Goal: Find specific fact: Find specific fact

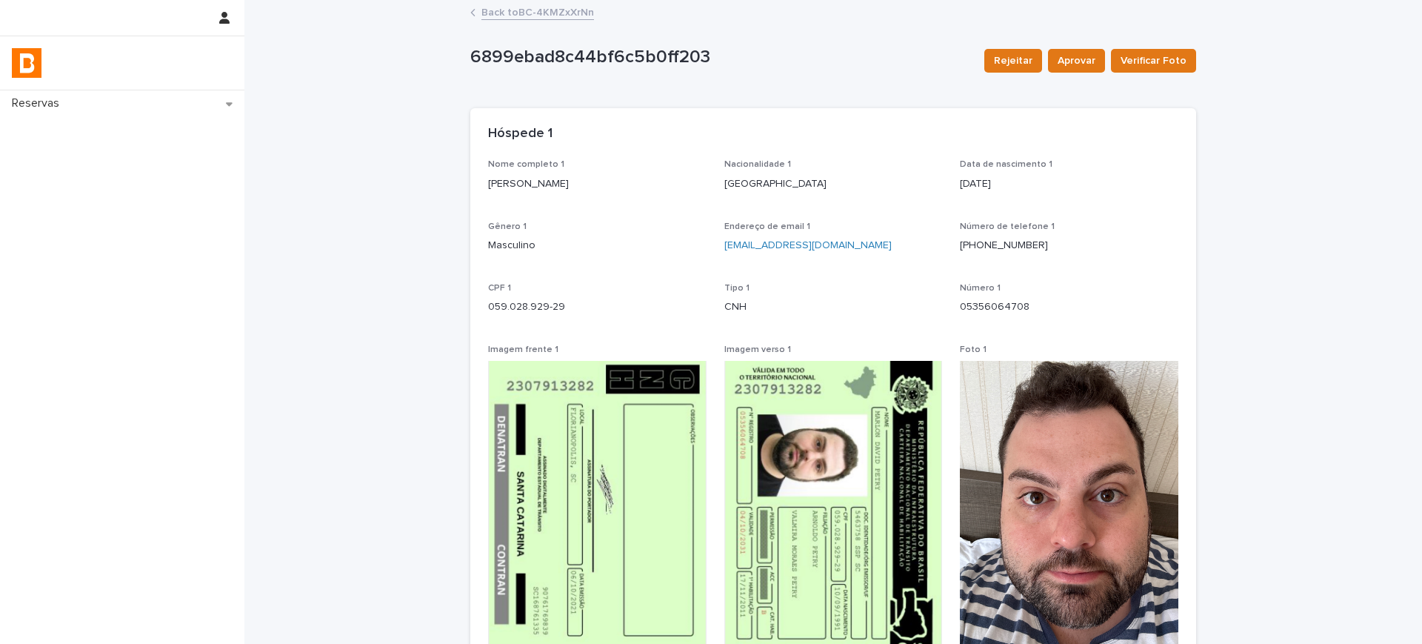
click at [509, 13] on link "Back to BC-4KMZxXrNn" at bounding box center [537, 11] width 113 height 17
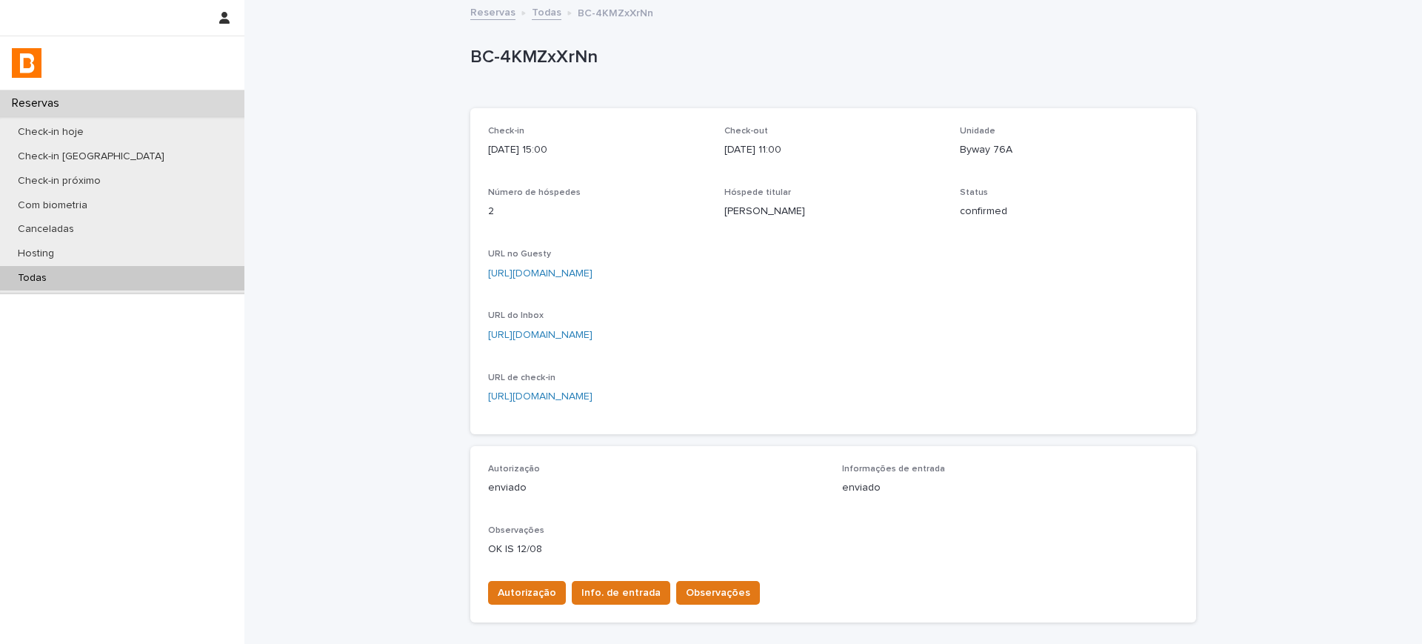
click at [546, 13] on link "Todas" at bounding box center [547, 11] width 30 height 17
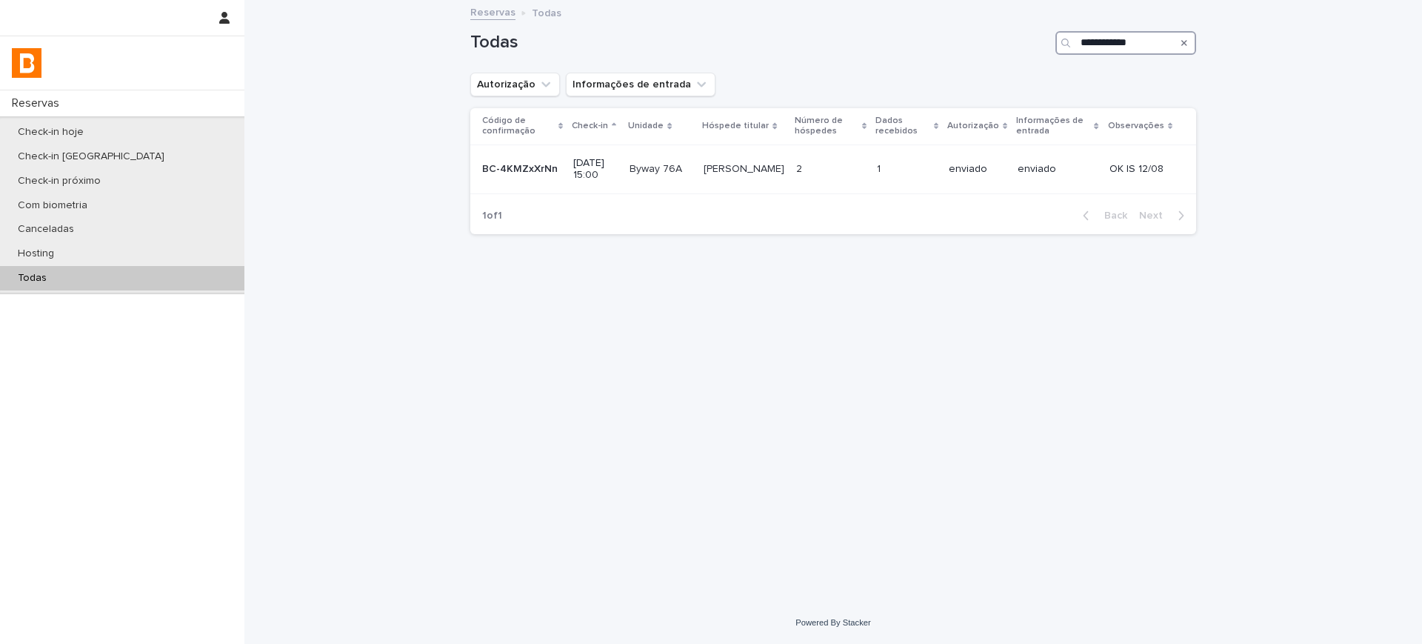
click at [1123, 33] on input "**********" at bounding box center [1125, 43] width 141 height 24
paste input "Search"
type input "**********"
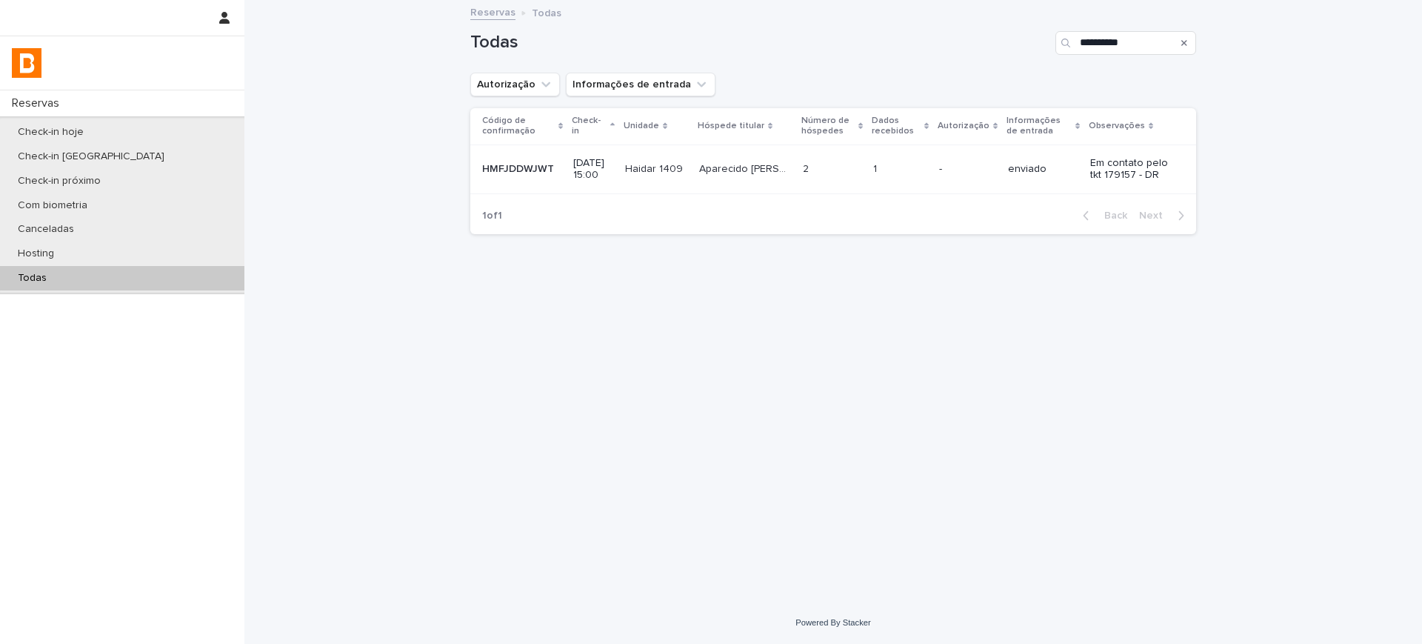
click at [939, 166] on p "-" at bounding box center [967, 169] width 57 height 13
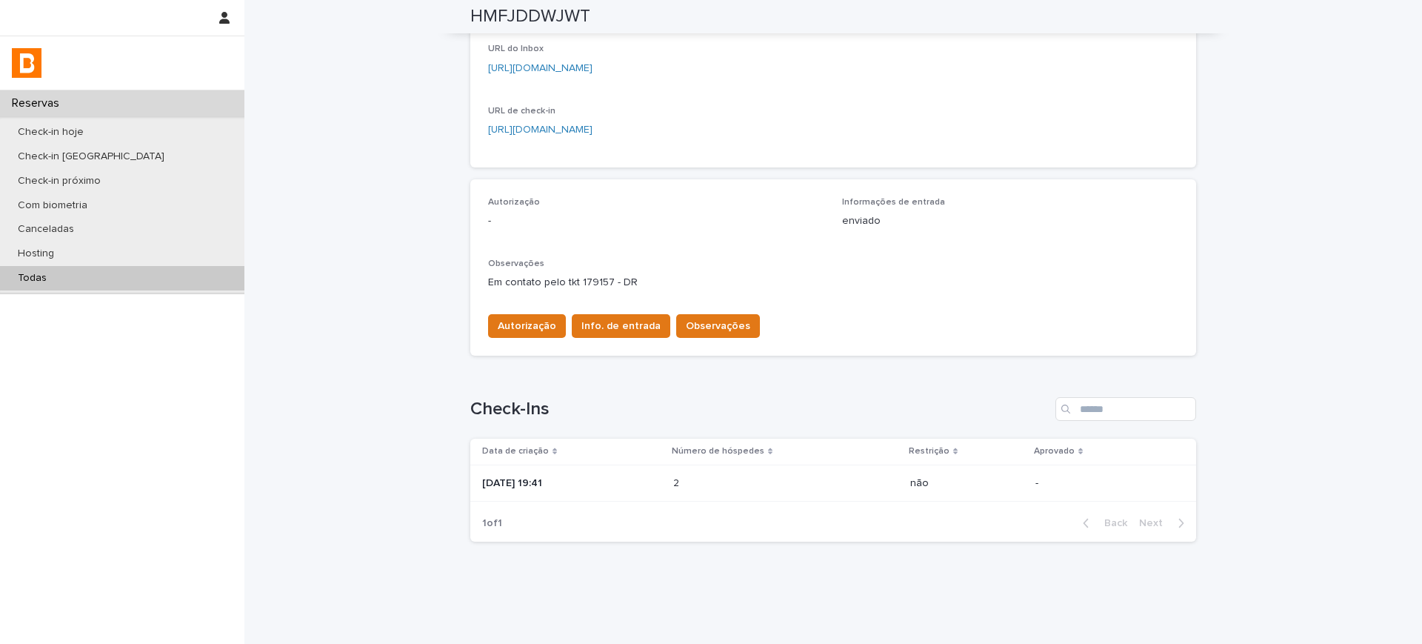
scroll to position [293, 0]
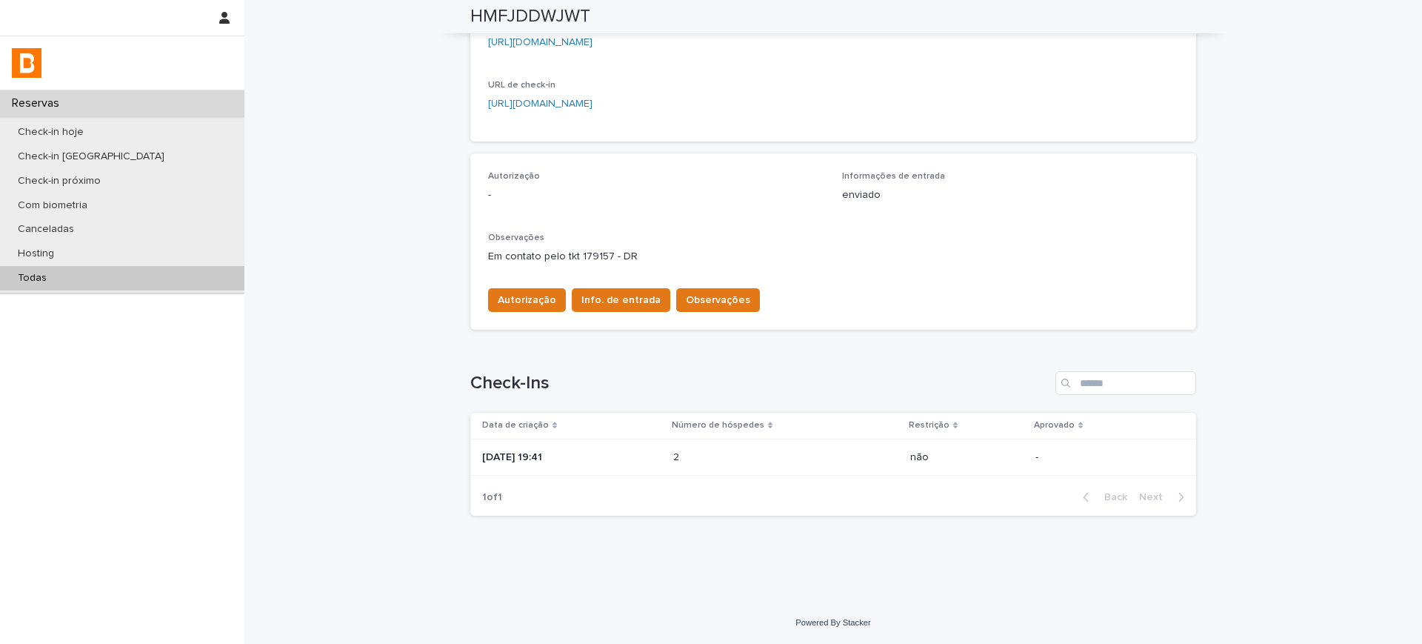
click at [733, 451] on p at bounding box center [738, 457] width 130 height 13
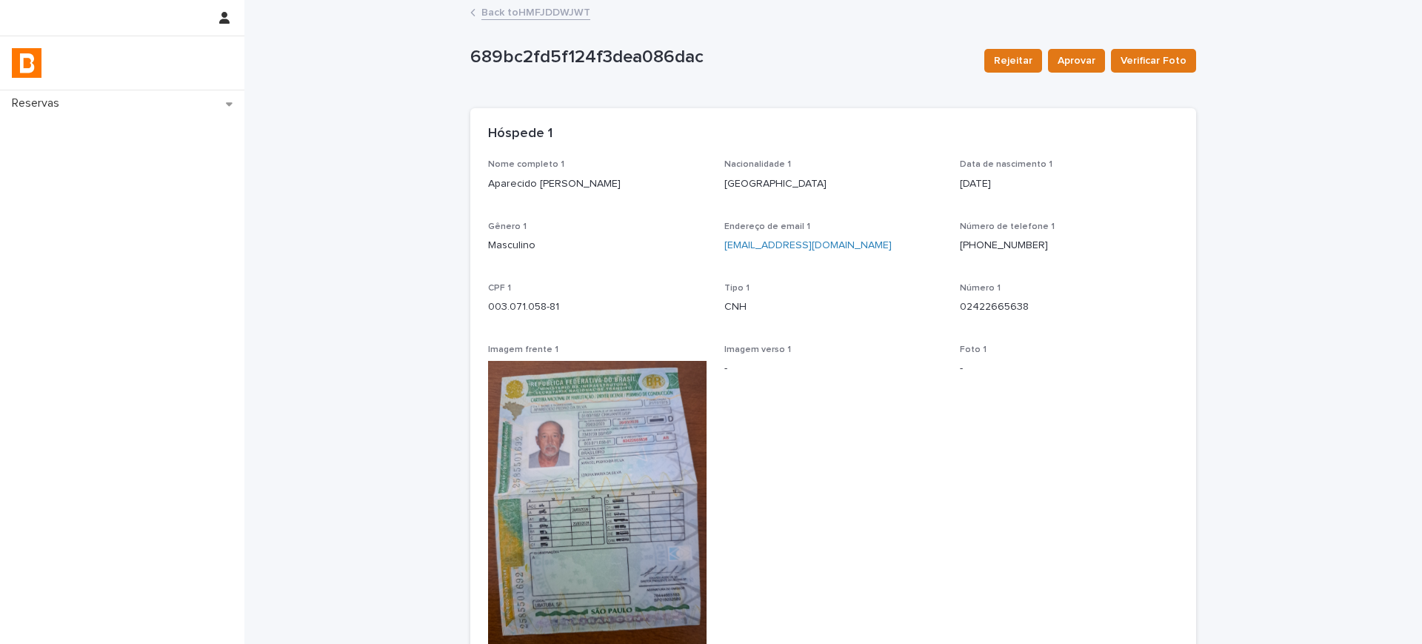
click at [531, 164] on span "Nome completo 1" at bounding box center [526, 164] width 76 height 9
click at [495, 185] on p "Aparecido [PERSON_NAME]" at bounding box center [597, 184] width 218 height 16
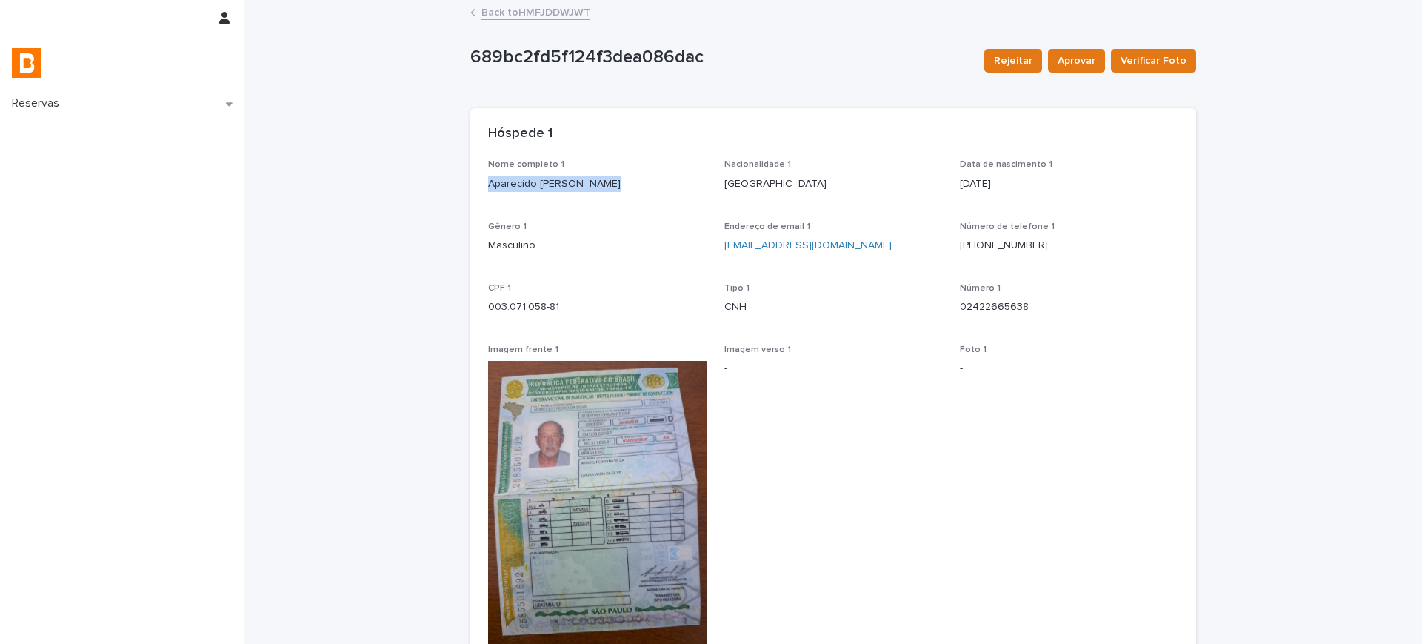
click at [495, 185] on p "Aparecido [PERSON_NAME]" at bounding box center [597, 184] width 218 height 16
copy p "Aparecido [PERSON_NAME]"
click at [518, 7] on link "Back to HMFJDDWJWT" at bounding box center [535, 11] width 109 height 17
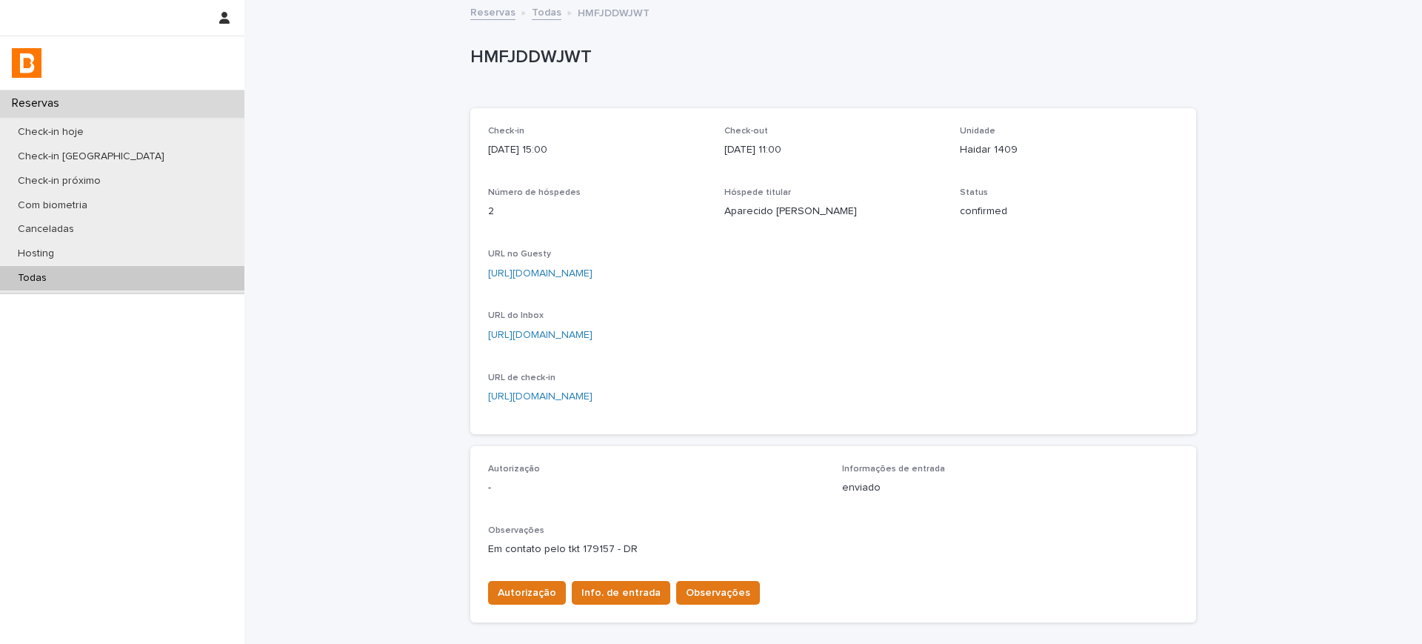
click at [544, 61] on p "HMFJDDWJWT" at bounding box center [830, 57] width 720 height 21
copy p "HMFJDDWJWT"
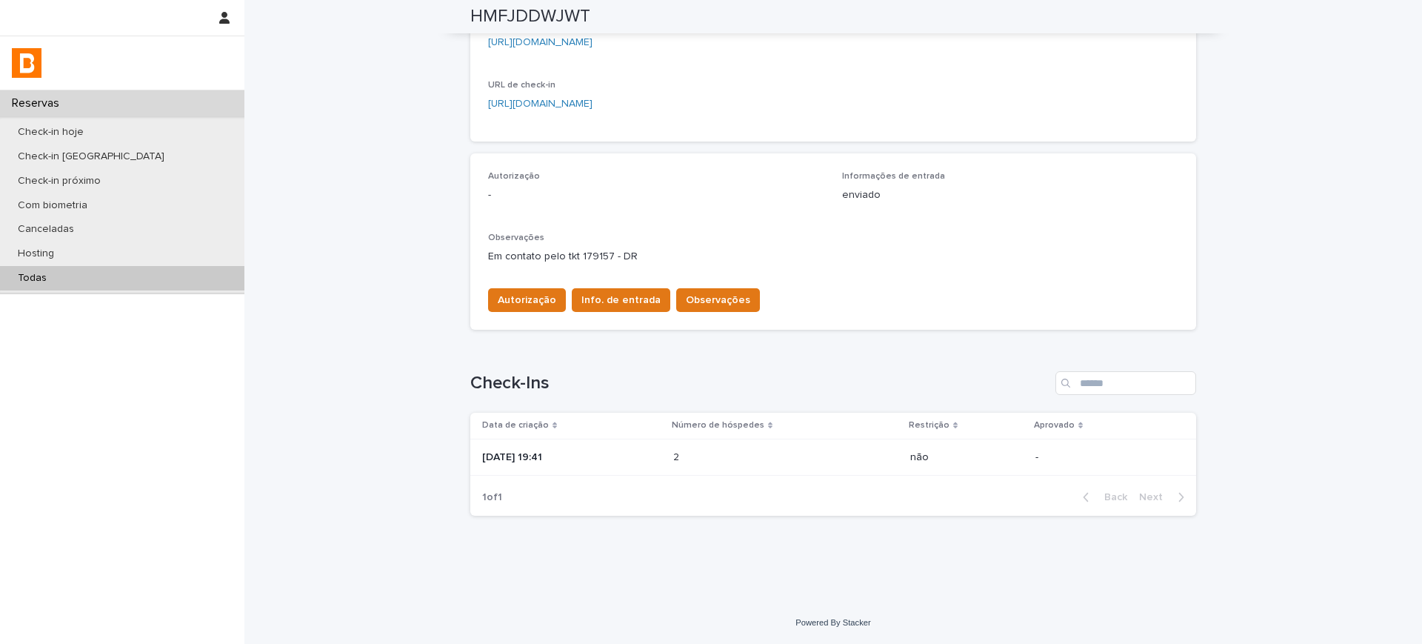
click at [550, 446] on div "[DATE] 19:41" at bounding box center [571, 457] width 179 height 24
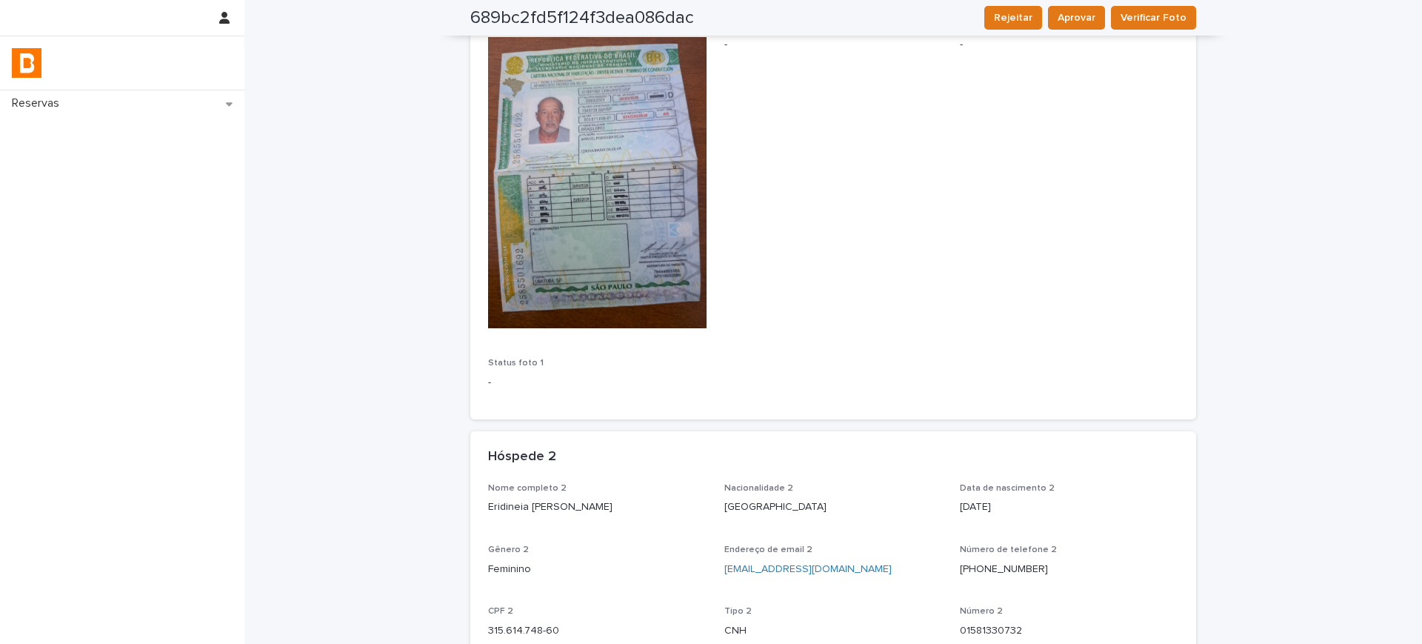
scroll to position [599, 0]
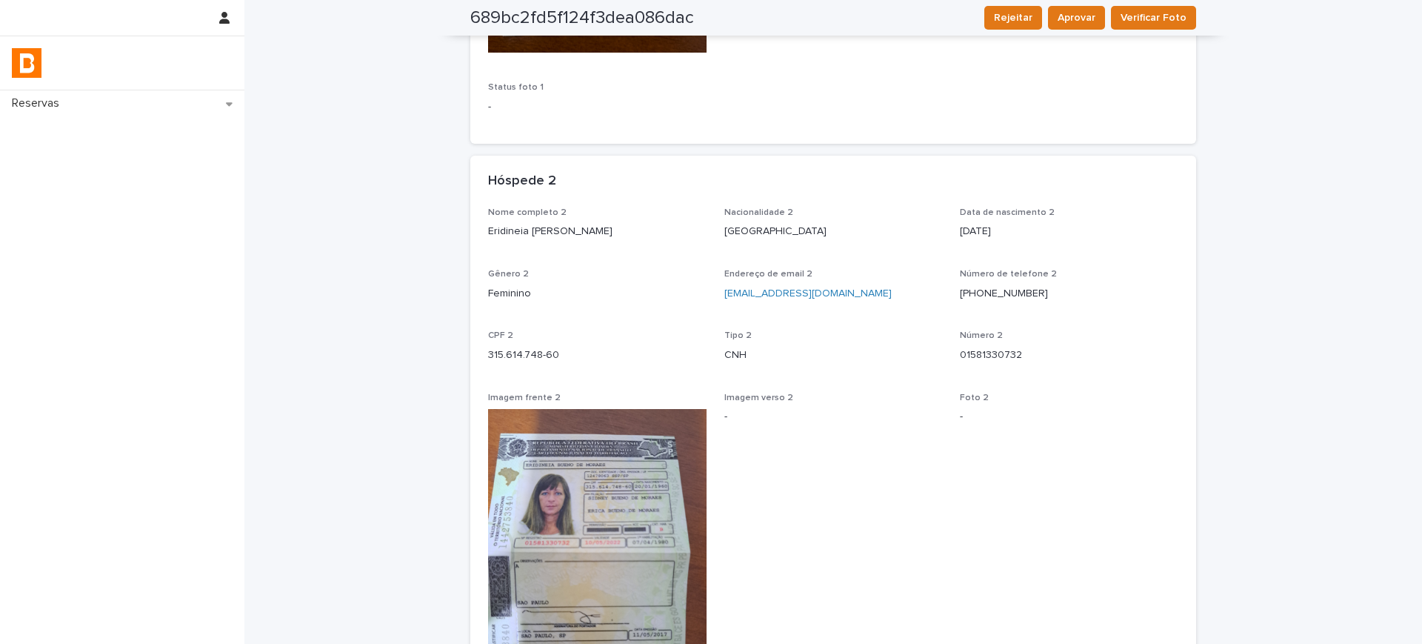
drag, startPoint x: 566, startPoint y: 250, endPoint x: 564, endPoint y: 237, distance: 13.5
click at [564, 239] on div "Nome completo 2 [PERSON_NAME]" at bounding box center [597, 229] width 218 height 44
click at [555, 226] on p "Eridineia [PERSON_NAME]" at bounding box center [597, 232] width 218 height 16
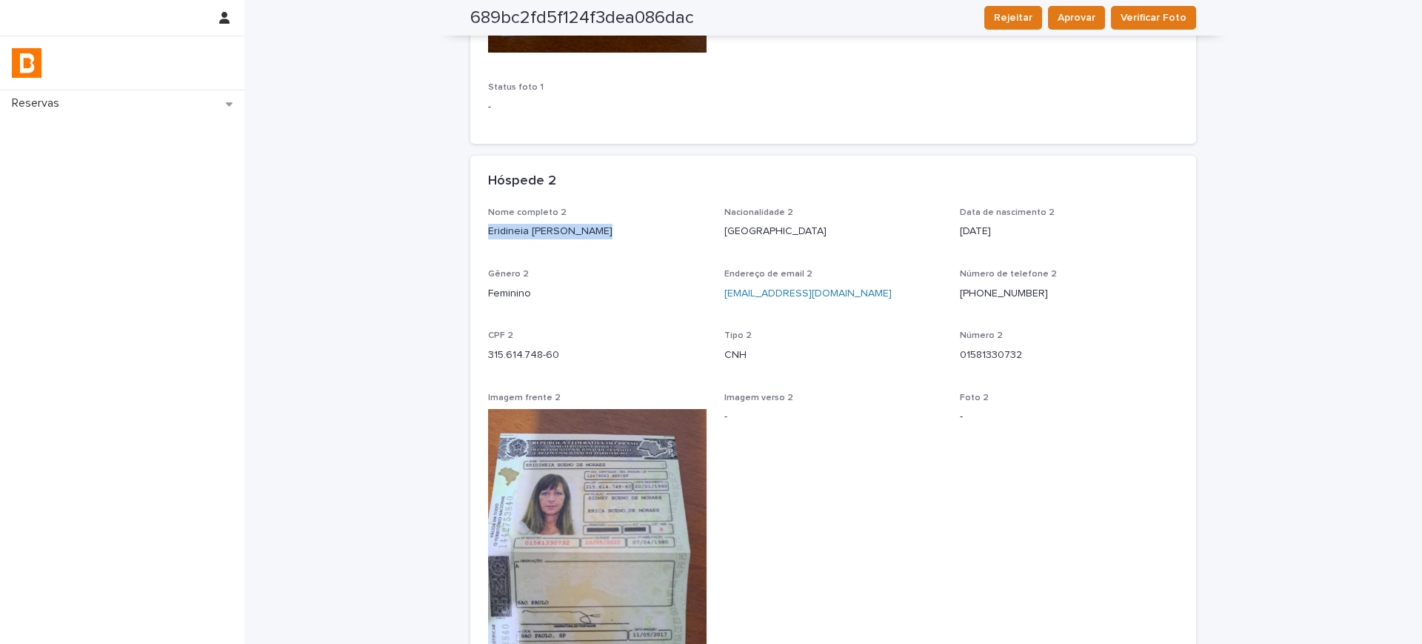
copy p "Eridineia [PERSON_NAME]"
drag, startPoint x: 531, startPoint y: 341, endPoint x: 527, endPoint y: 350, distance: 8.9
click at [529, 346] on div "CPF 2 315.614.748-60" at bounding box center [597, 352] width 218 height 44
click at [525, 348] on p "315.614.748-60" at bounding box center [597, 355] width 218 height 16
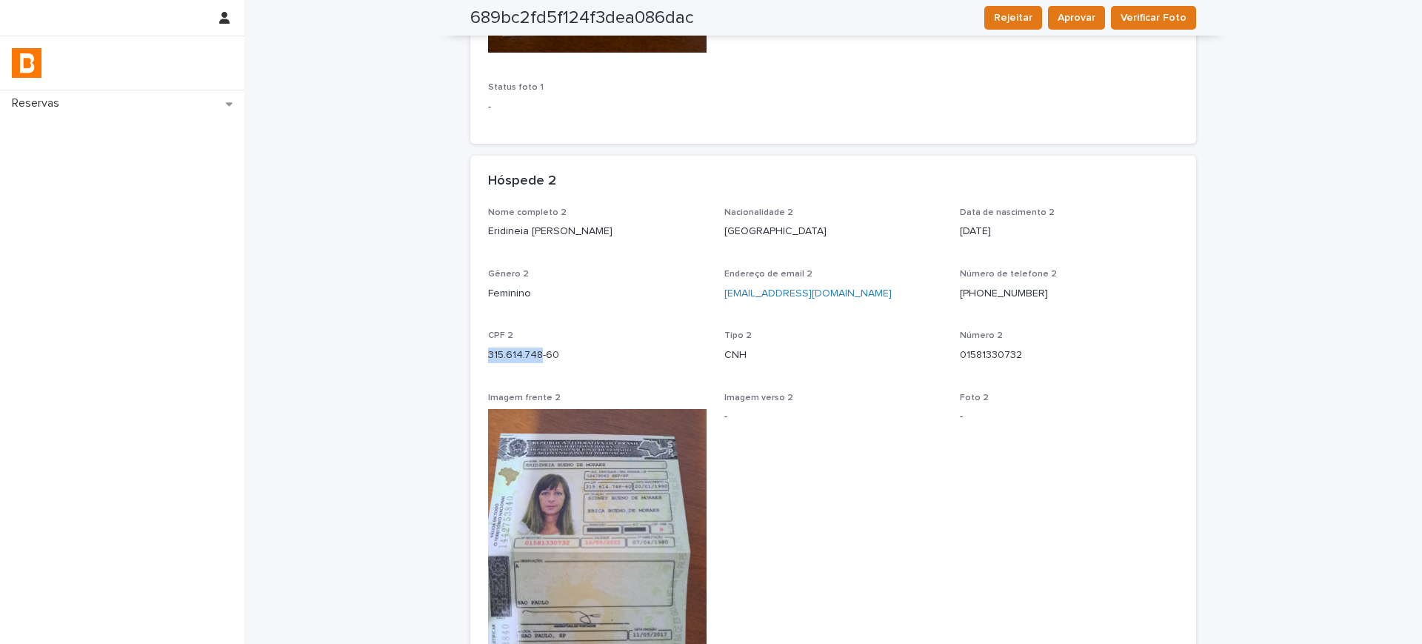
click at [525, 348] on p "315.614.748-60" at bounding box center [597, 355] width 218 height 16
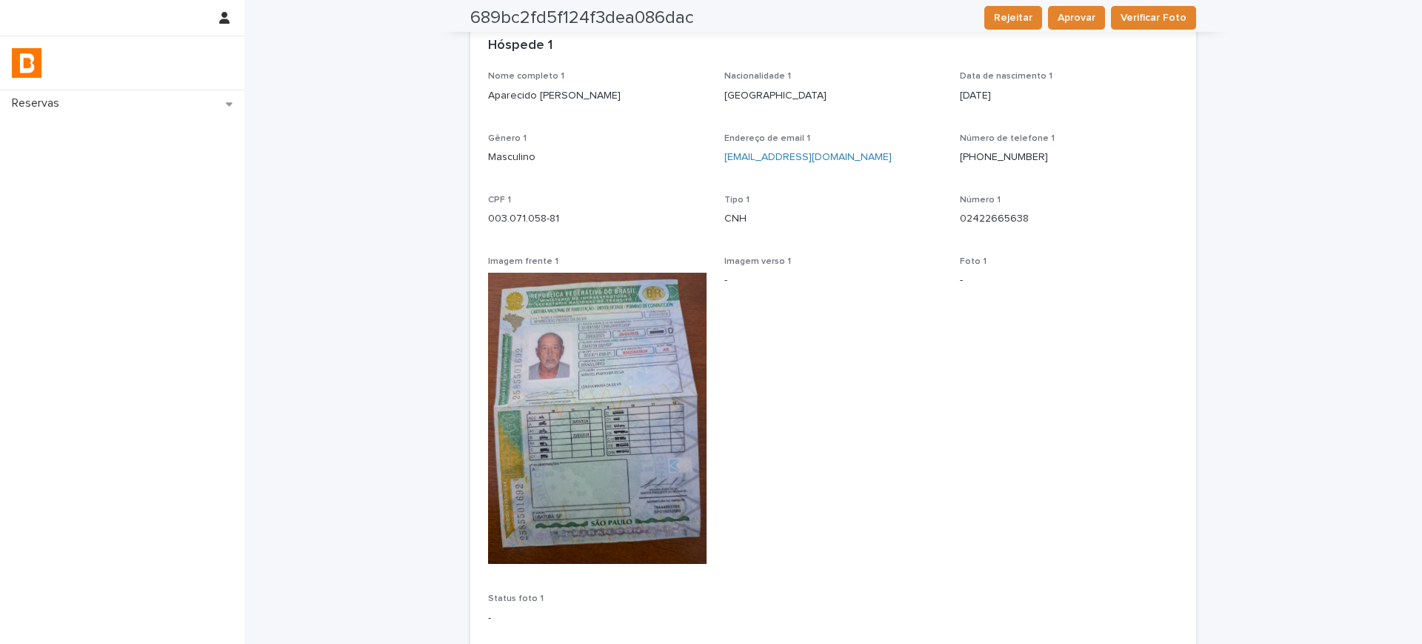
scroll to position [0, 0]
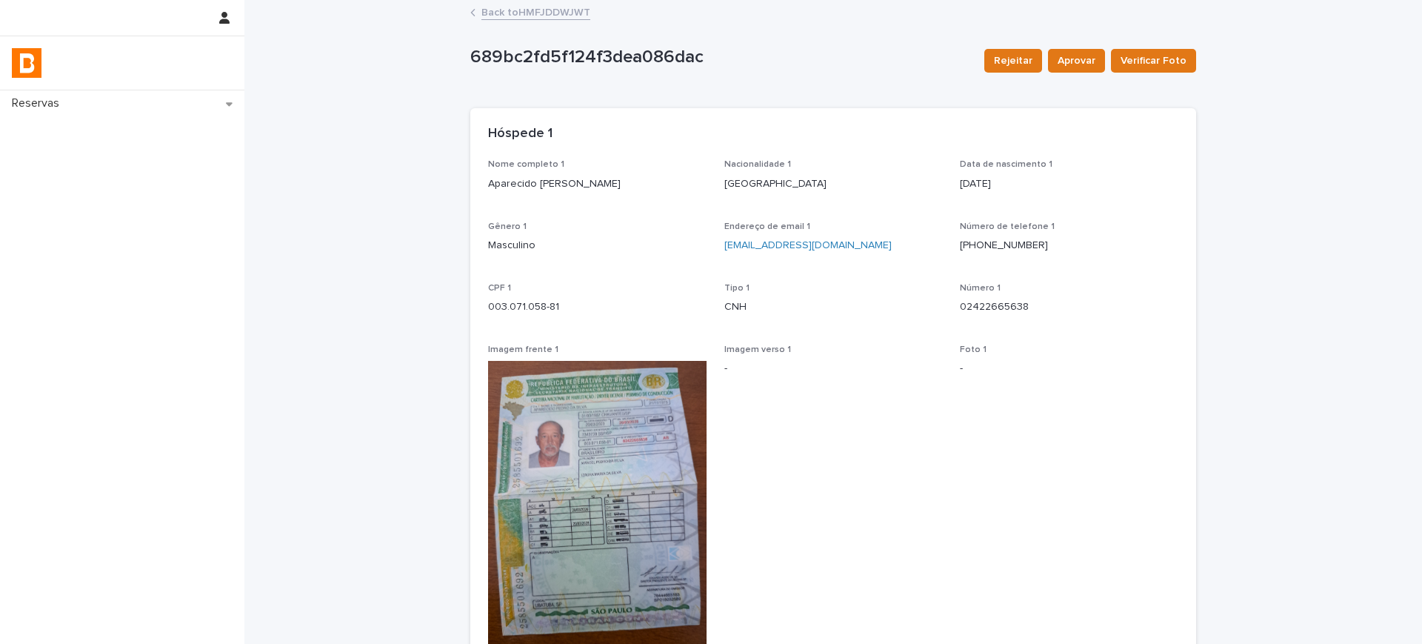
click at [540, 193] on div "Nome completo 1 Aparecido [PERSON_NAME]" at bounding box center [597, 181] width 218 height 44
click at [540, 194] on div "Nome completo 1 Aparecido [PERSON_NAME]" at bounding box center [597, 181] width 218 height 44
click at [532, 183] on p "Aparecido [PERSON_NAME]" at bounding box center [597, 184] width 218 height 16
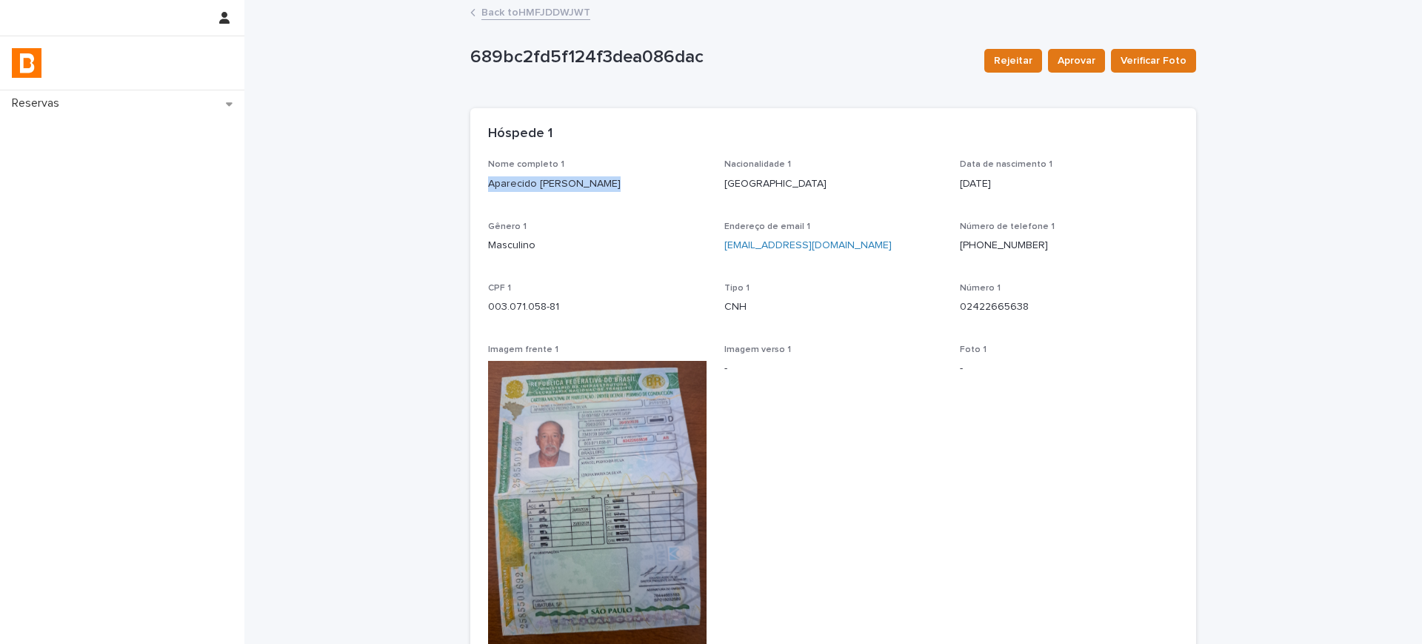
copy p "Aparecido [PERSON_NAME]"
drag, startPoint x: 522, startPoint y: 293, endPoint x: 522, endPoint y: 302, distance: 9.6
click at [522, 298] on div "CPF 1 003.071.058-81" at bounding box center [597, 305] width 218 height 44
click at [520, 643] on div at bounding box center [711, 644] width 1422 height 0
click at [495, 301] on p "003.071.058-81" at bounding box center [597, 307] width 218 height 16
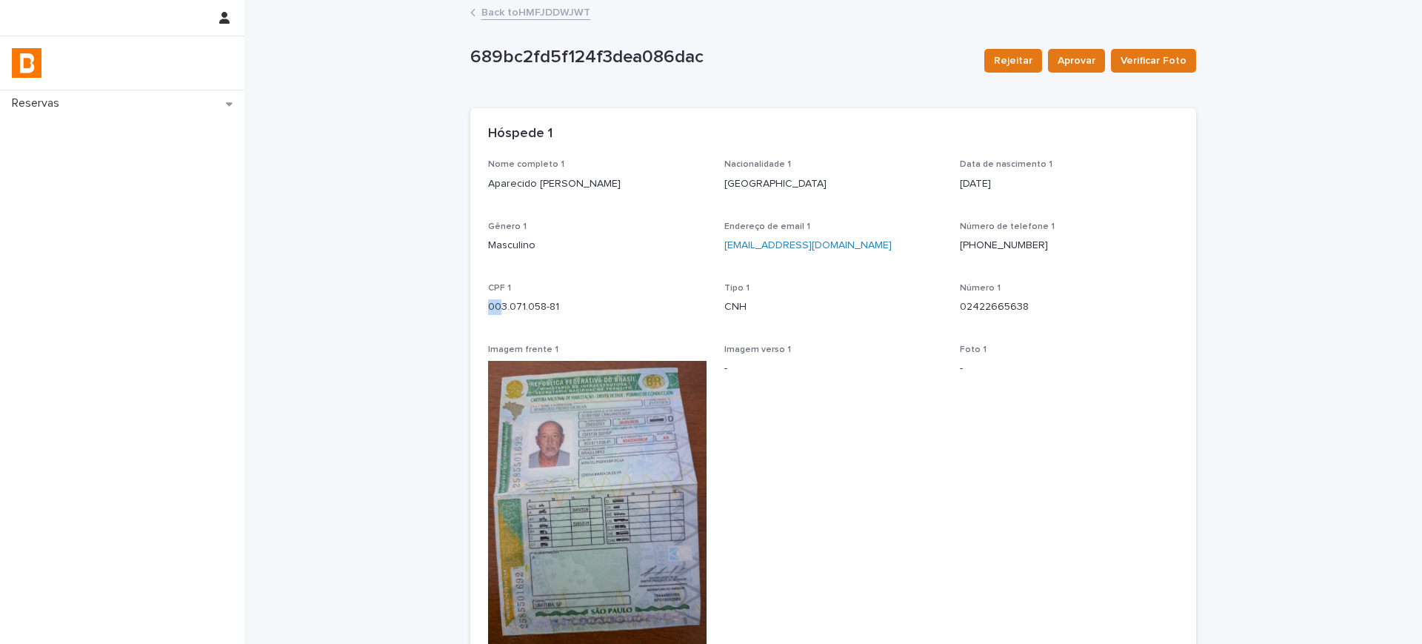
click at [496, 301] on p "003.071.058-81" at bounding box center [597, 307] width 218 height 16
copy p "003.071.058-81"
drag, startPoint x: 501, startPoint y: 20, endPoint x: 501, endPoint y: 5, distance: 14.8
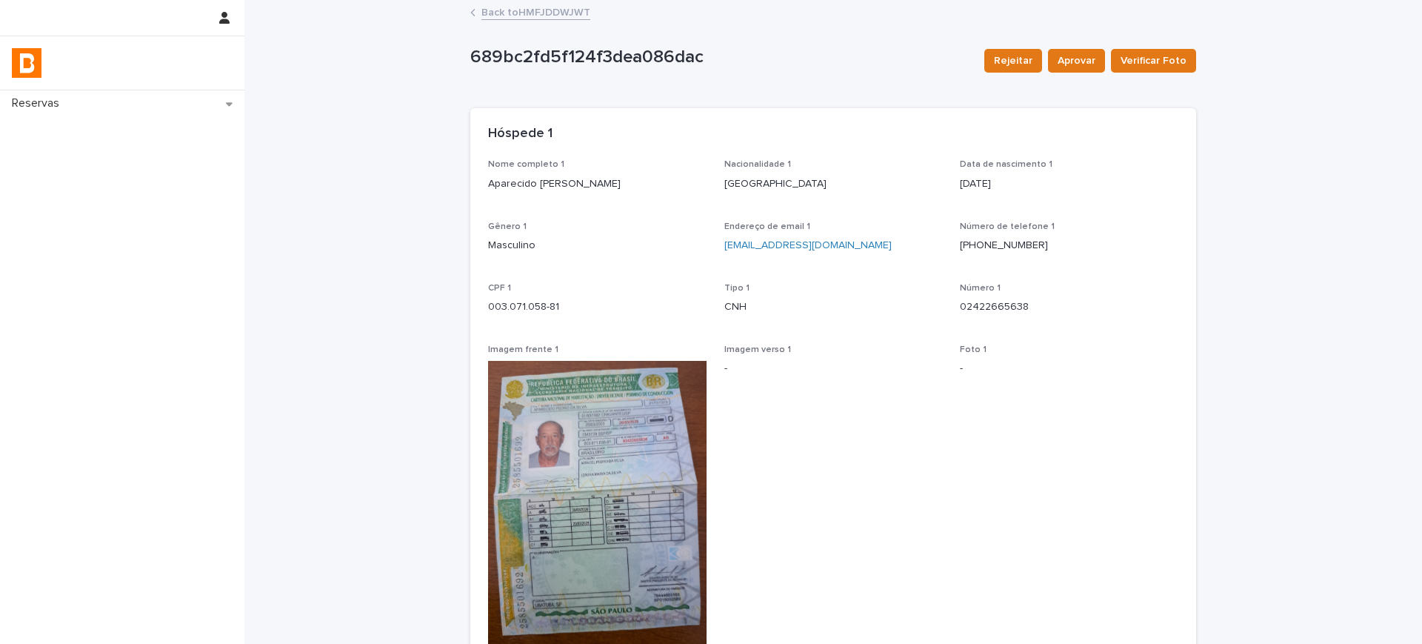
click at [501, 20] on div "Back to HMFJDDWJWT" at bounding box center [833, 13] width 741 height 21
click at [503, 14] on link "Back to HMFJDDWJWT" at bounding box center [535, 11] width 109 height 17
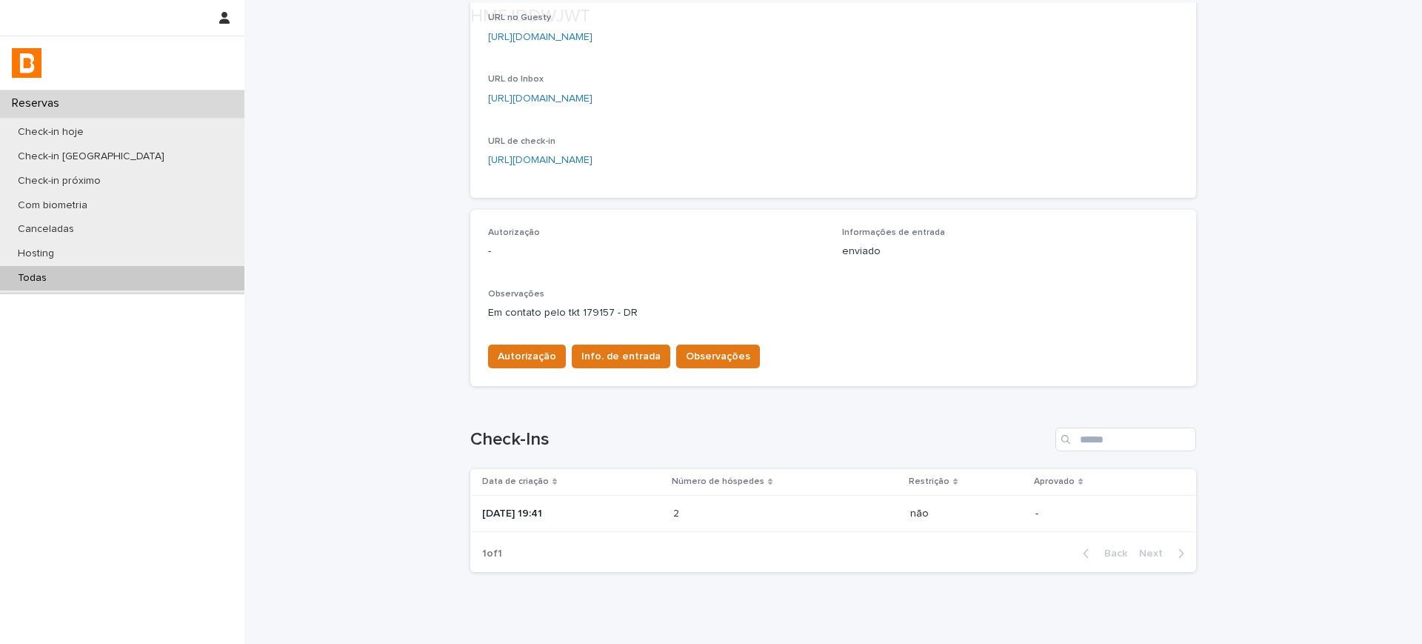
scroll to position [293, 0]
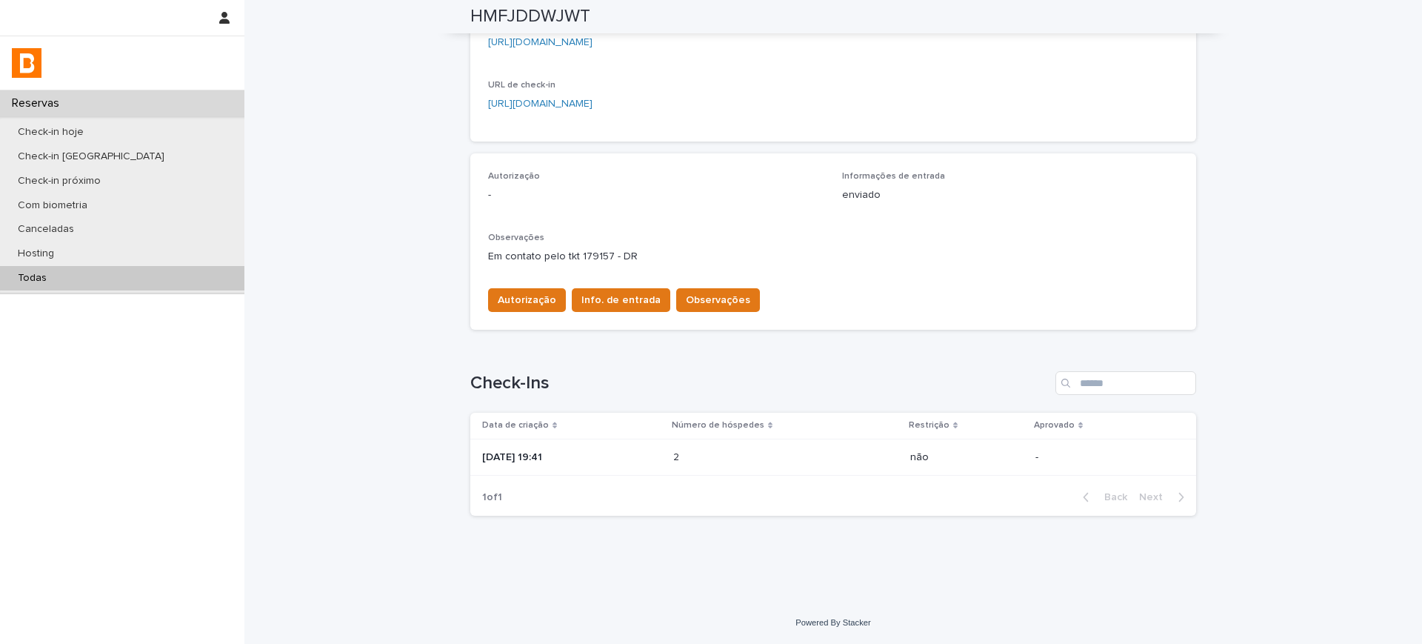
click at [567, 470] on td "[DATE] 19:41" at bounding box center [568, 456] width 197 height 37
